Goal: Information Seeking & Learning: Learn about a topic

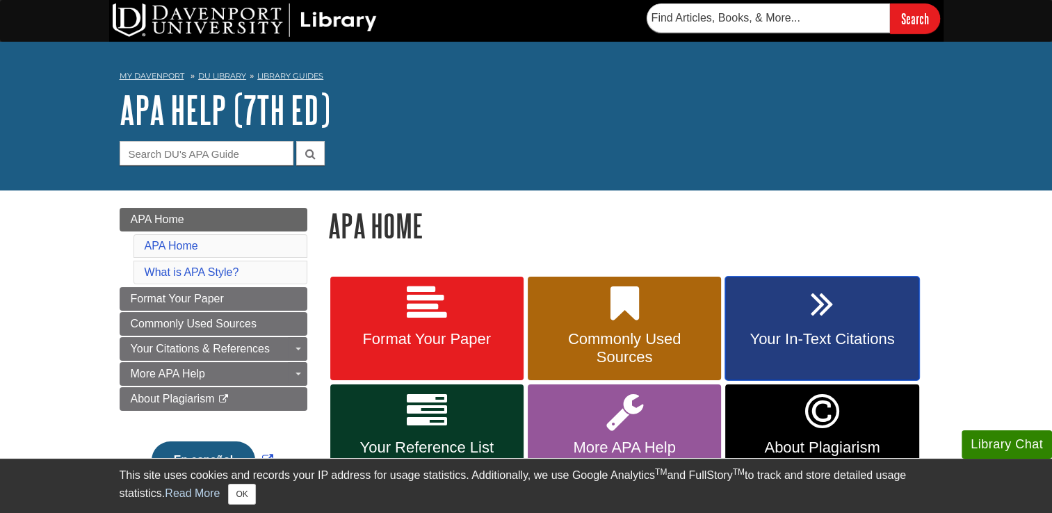
click at [804, 311] on link "Your In-Text Citations" at bounding box center [821, 329] width 193 height 104
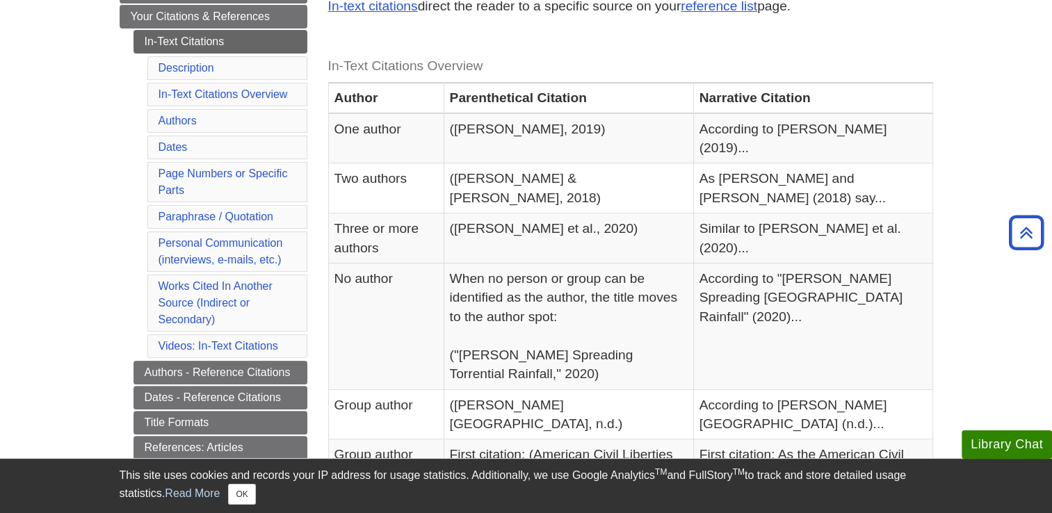
scroll to position [302, 0]
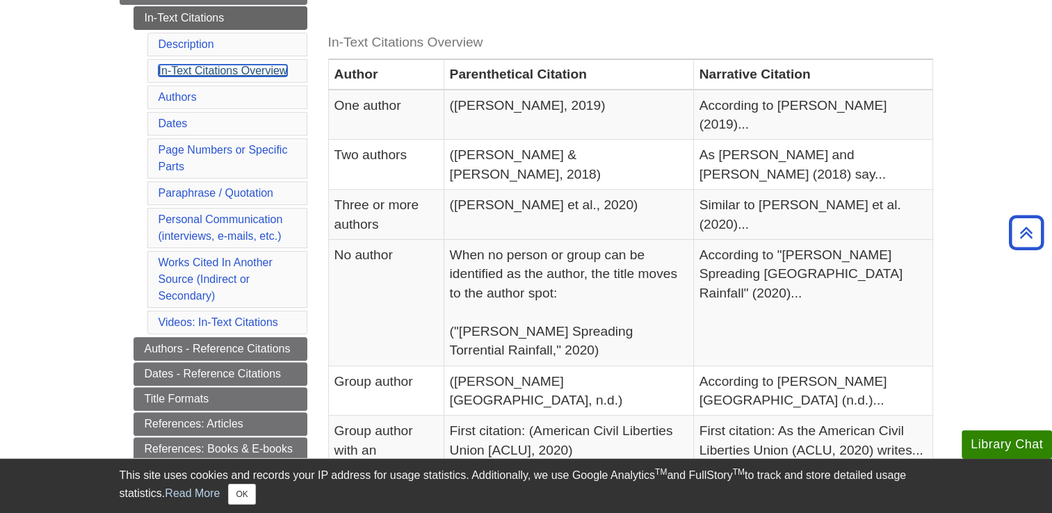
click at [273, 72] on link "In-Text Citations Overview" at bounding box center [223, 71] width 129 height 12
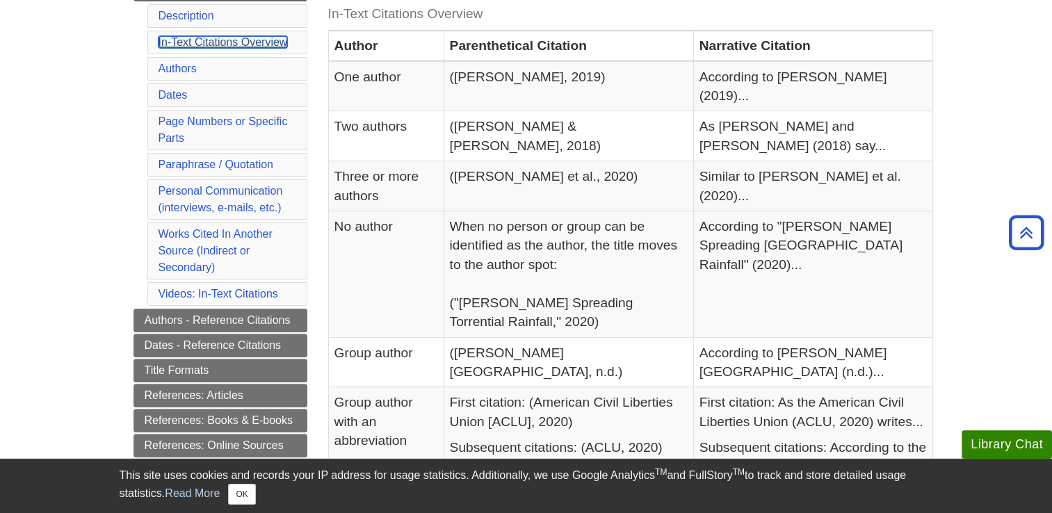
click at [244, 40] on link "In-Text Citations Overview" at bounding box center [223, 42] width 129 height 12
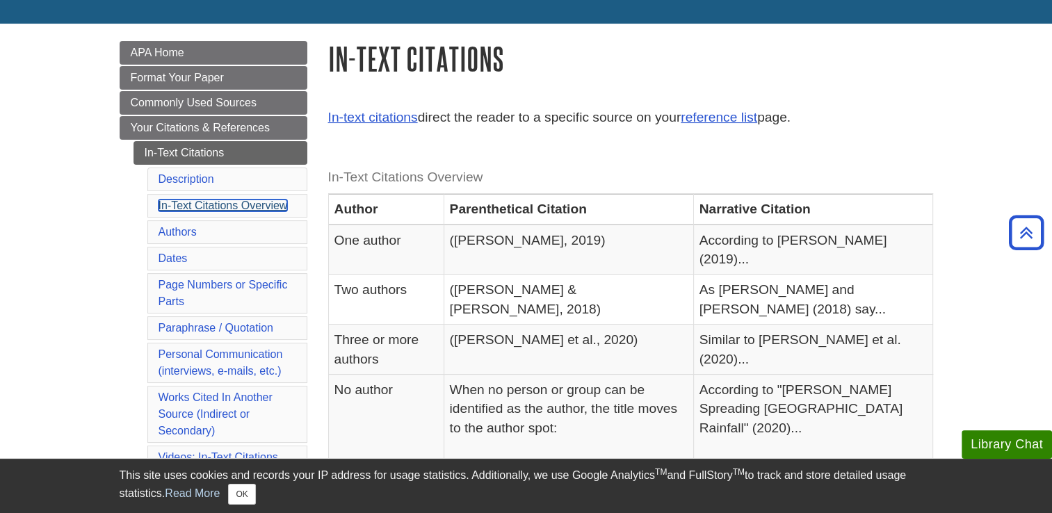
click at [177, 200] on link "In-Text Citations Overview" at bounding box center [223, 206] width 129 height 12
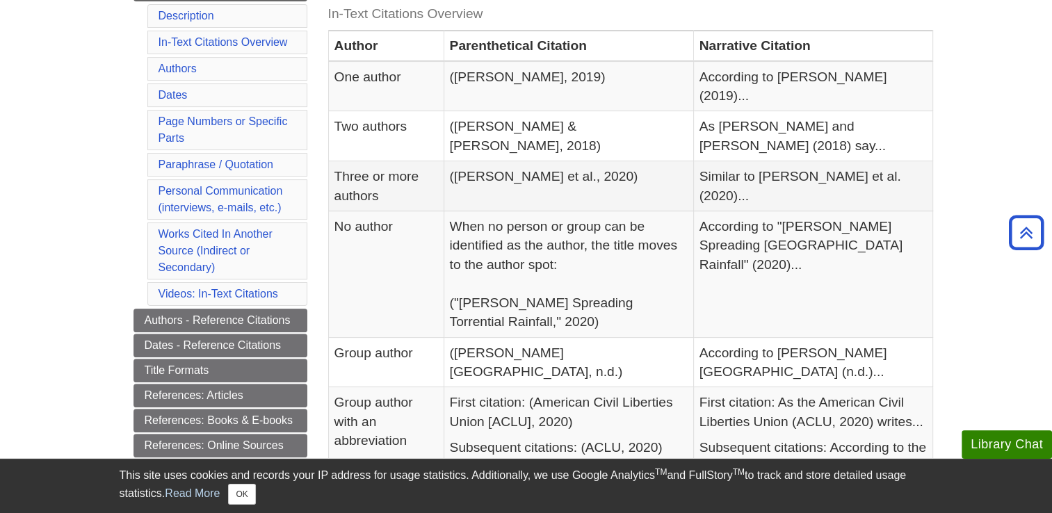
click at [898, 161] on td "Similar to Smith et al. (2020)..." at bounding box center [812, 186] width 239 height 50
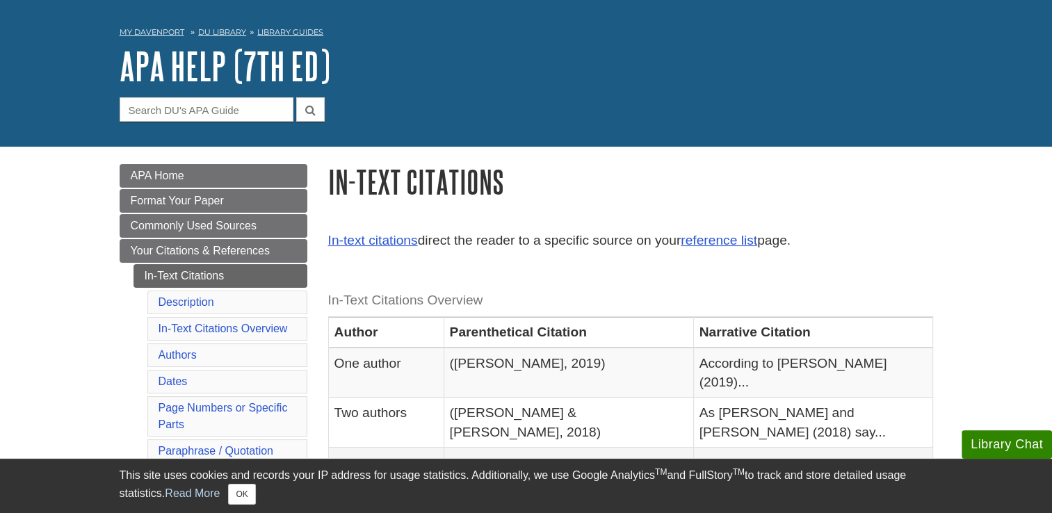
scroll to position [0, 0]
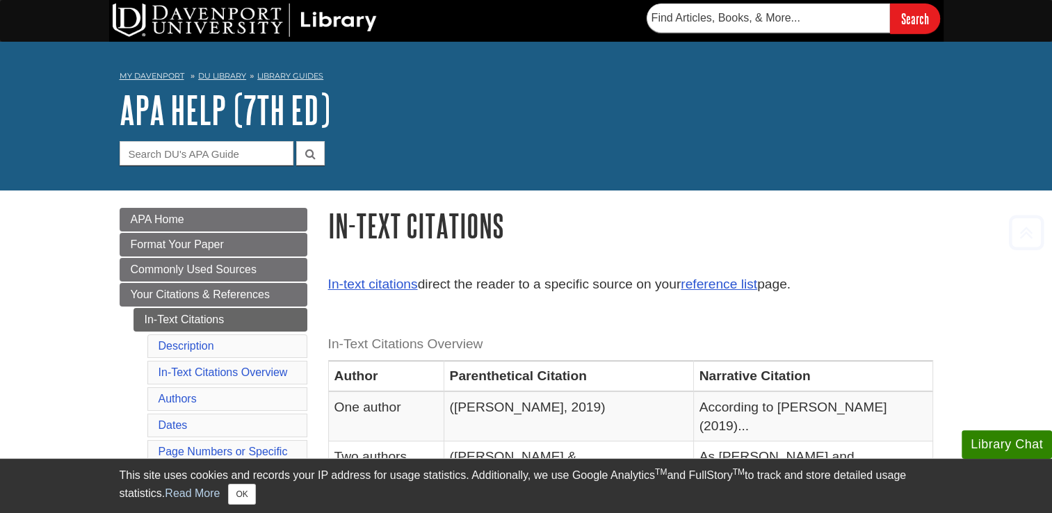
scroll to position [302, 0]
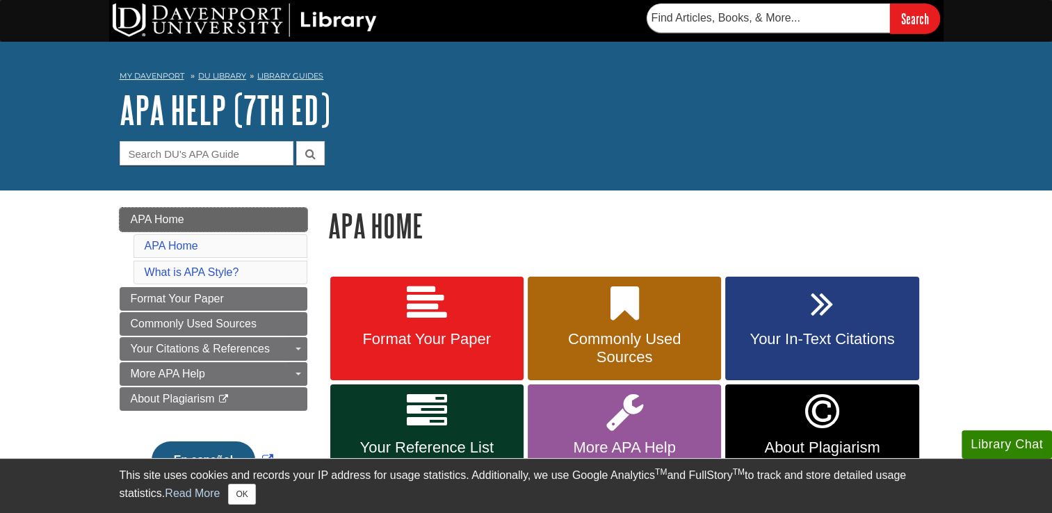
click at [188, 218] on link "APA Home" at bounding box center [214, 220] width 188 height 24
click at [170, 220] on span "APA Home" at bounding box center [158, 219] width 54 height 12
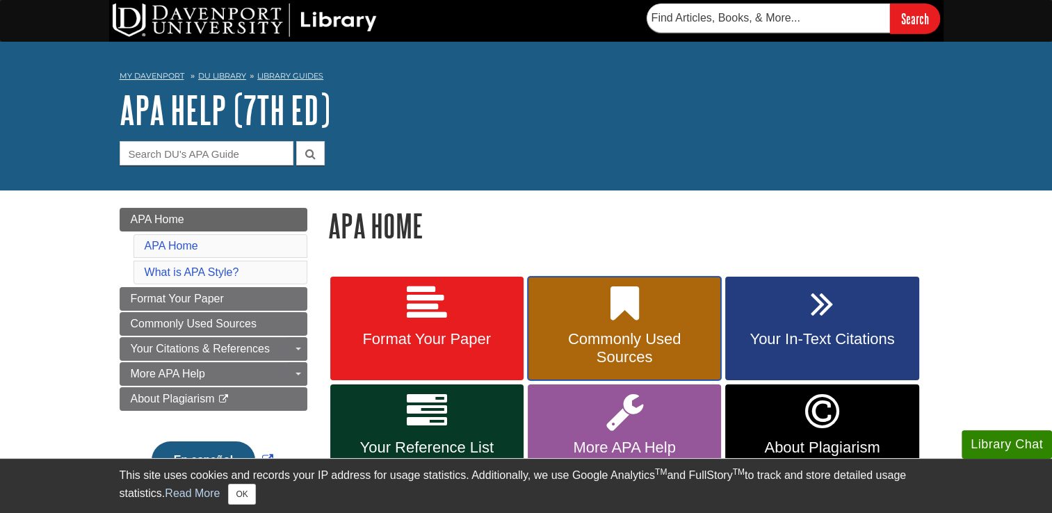
click at [603, 314] on link "Commonly Used Sources" at bounding box center [624, 329] width 193 height 104
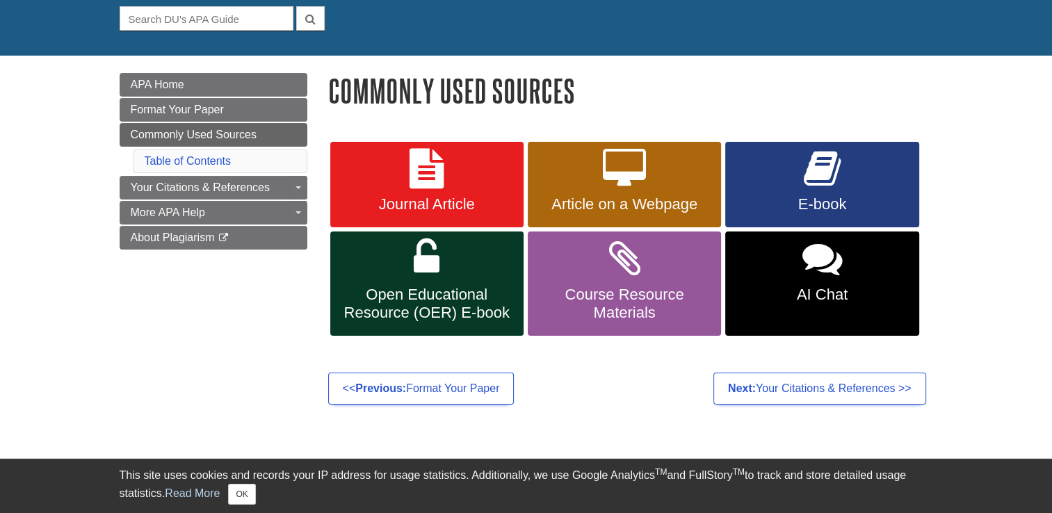
scroll to position [140, 0]
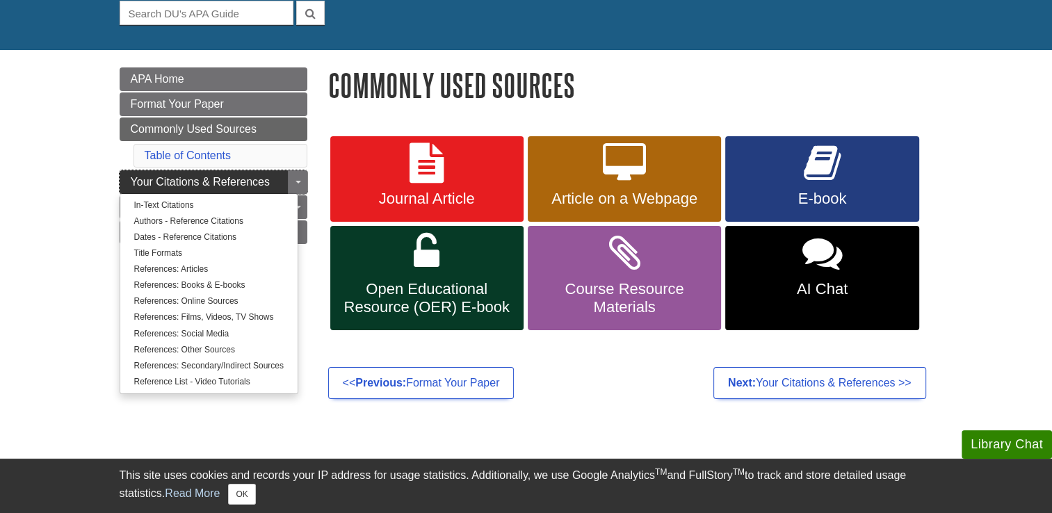
click at [242, 183] on span "Your Citations & References" at bounding box center [200, 182] width 139 height 12
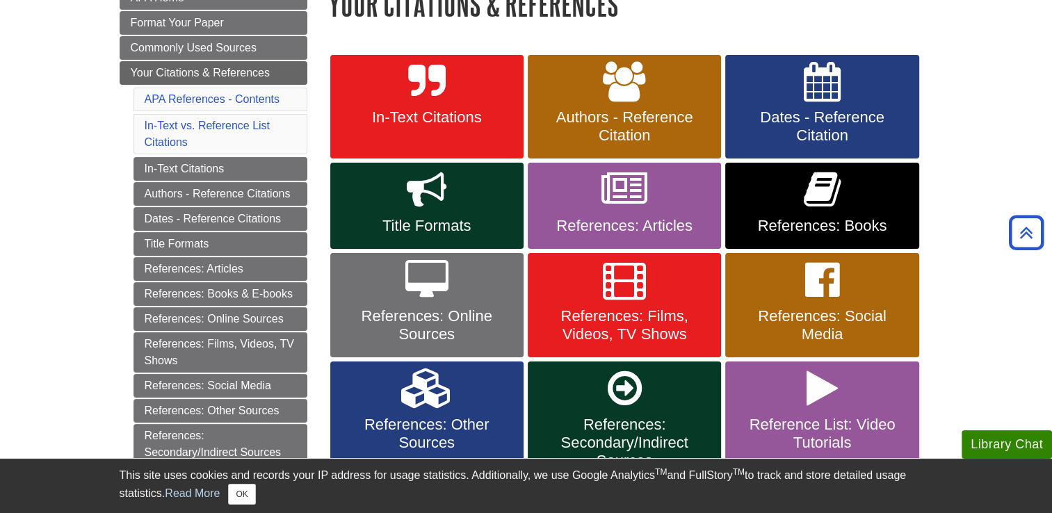
scroll to position [281, 0]
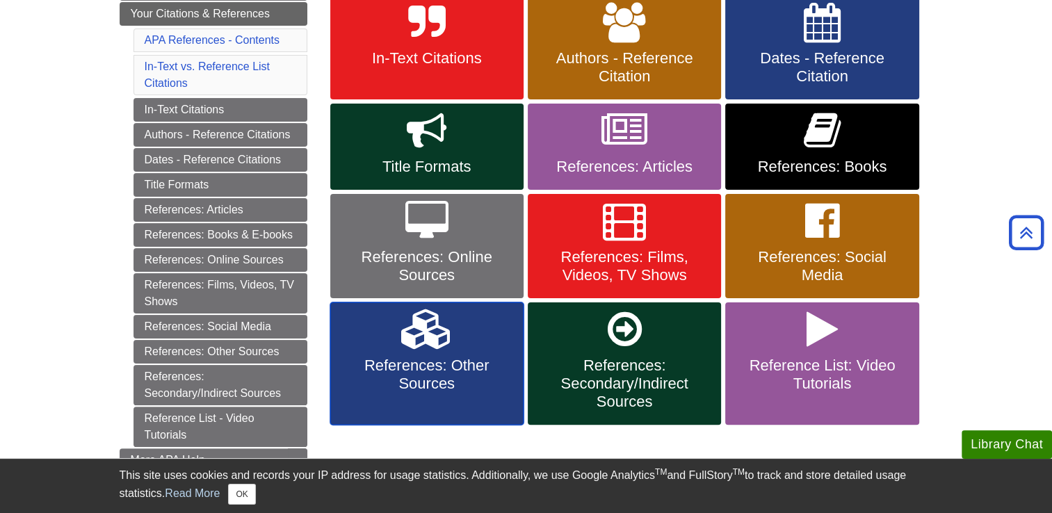
click at [439, 323] on icon at bounding box center [426, 329] width 51 height 40
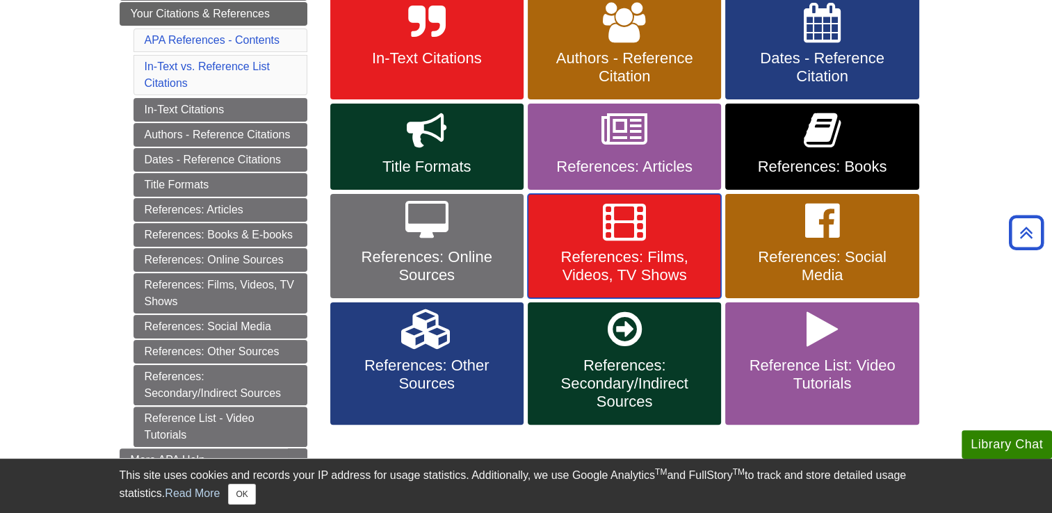
click at [618, 248] on span "References: Films, Videos, TV Shows" at bounding box center [624, 266] width 172 height 36
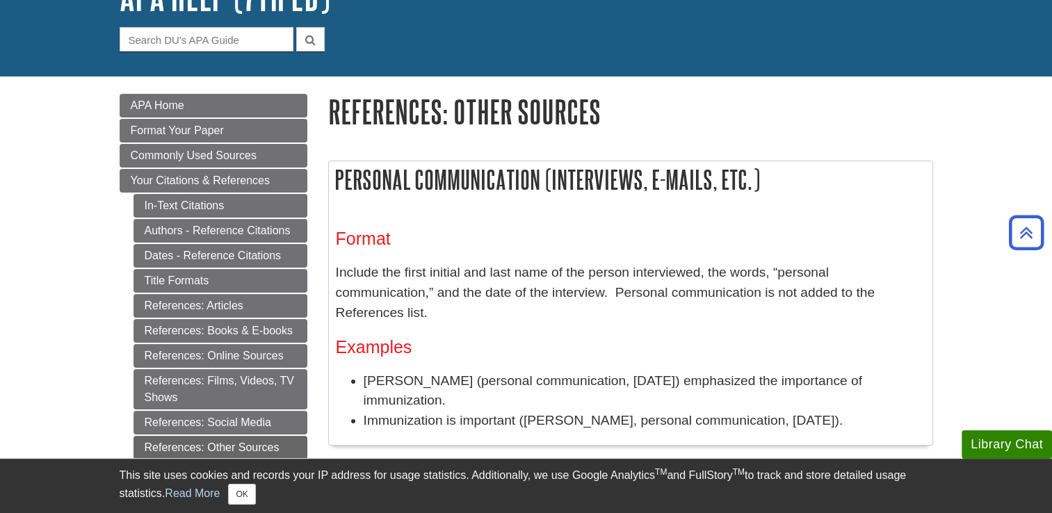
scroll to position [113, 0]
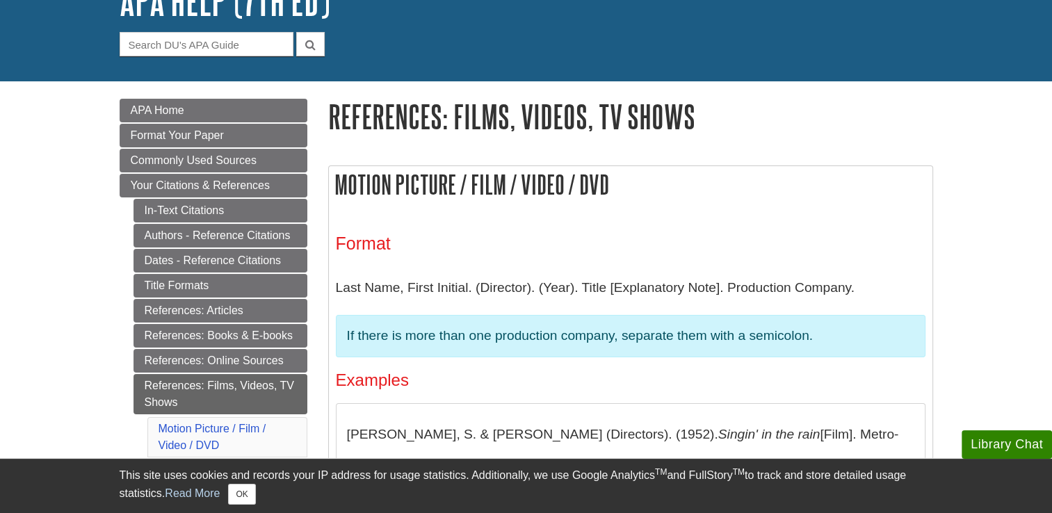
scroll to position [106, 0]
